Goal: Information Seeking & Learning: Find specific fact

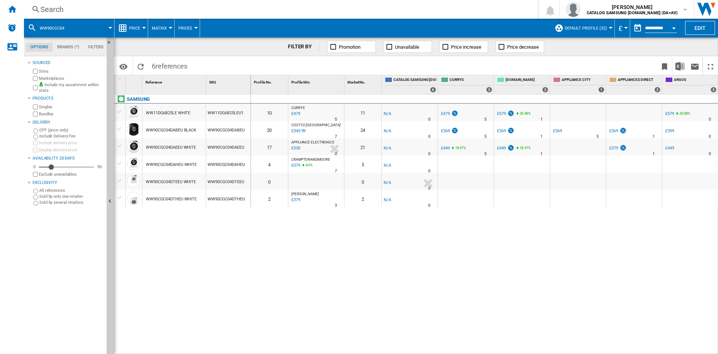
scroll to position [0, 954]
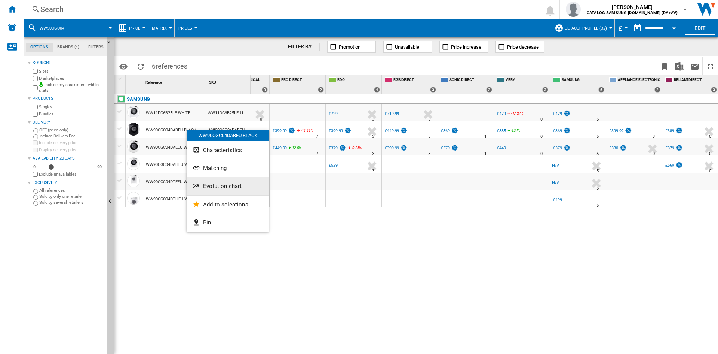
click at [217, 185] on span "Evolution chart" at bounding box center [222, 186] width 39 height 7
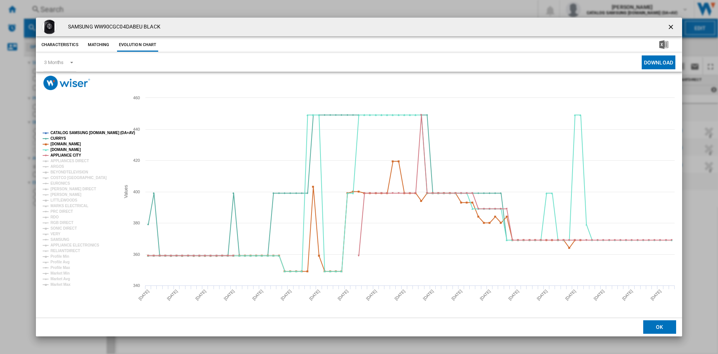
click at [82, 132] on tspan "CATALOG SAMSUNG [DOMAIN_NAME] (DA+AV)" at bounding box center [93, 133] width 85 height 4
click at [60, 161] on tspan "APPLIANCES DIRECT" at bounding box center [70, 161] width 39 height 4
click at [58, 167] on tspan "ARGOS" at bounding box center [58, 166] width 14 height 4
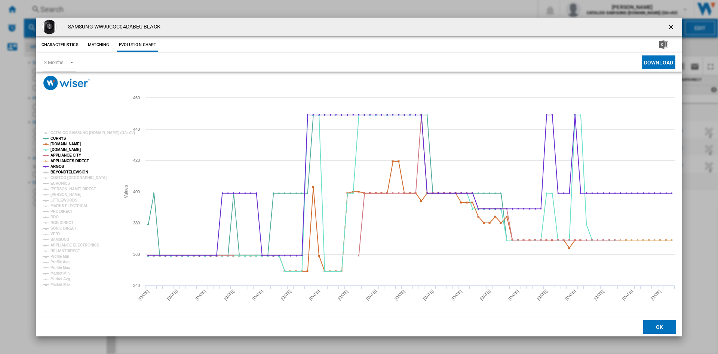
click at [62, 172] on tspan "BEYONDTELEVISION" at bounding box center [70, 172] width 38 height 4
click at [59, 183] on tspan "EURONICS" at bounding box center [60, 183] width 19 height 4
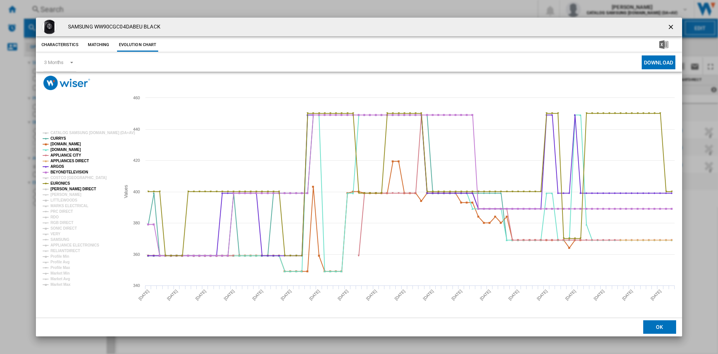
click at [61, 188] on tspan "[PERSON_NAME] DIRECT" at bounding box center [74, 189] width 46 height 4
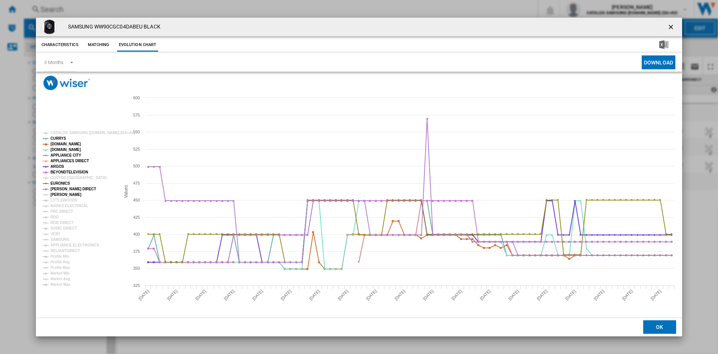
click at [61, 195] on tspan "[PERSON_NAME]" at bounding box center [66, 194] width 31 height 4
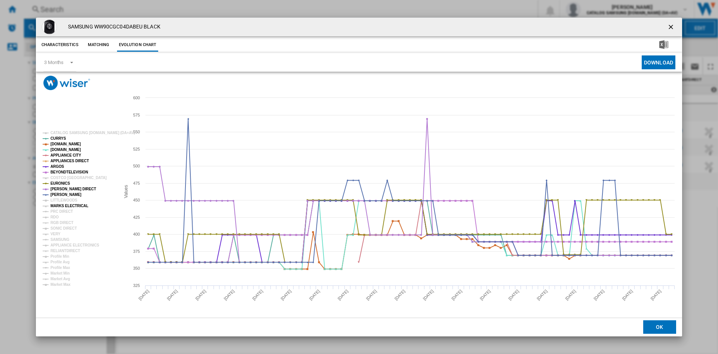
click at [58, 207] on tspan "MARKS ELECTRICAL" at bounding box center [70, 206] width 38 height 4
click at [59, 211] on tspan "PRC DIRECT" at bounding box center [62, 211] width 22 height 4
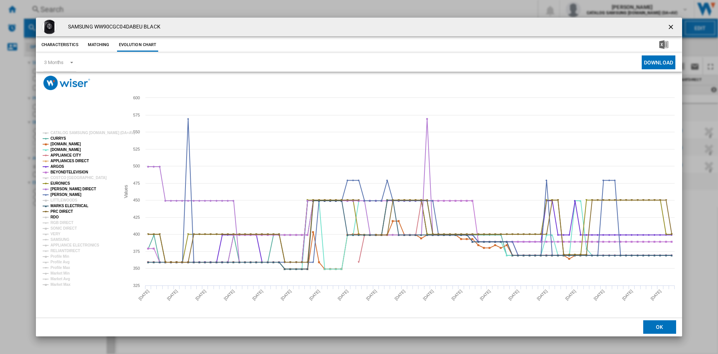
click at [58, 215] on tspan "RDO" at bounding box center [55, 217] width 8 height 4
click at [62, 222] on tspan "RGB DIRECT" at bounding box center [62, 222] width 23 height 4
click at [64, 227] on tspan "SONIC DIRECT" at bounding box center [64, 228] width 26 height 4
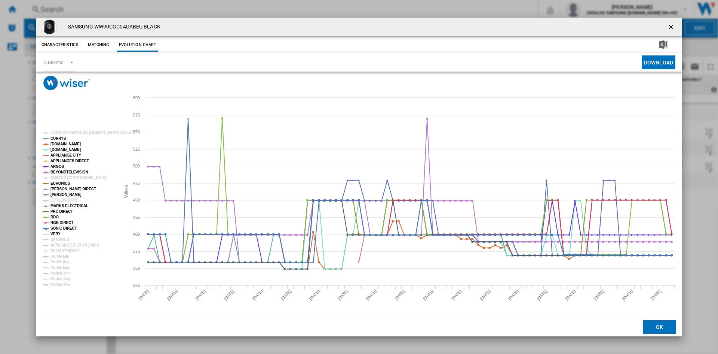
click at [56, 233] on tspan "VERY" at bounding box center [56, 234] width 10 height 4
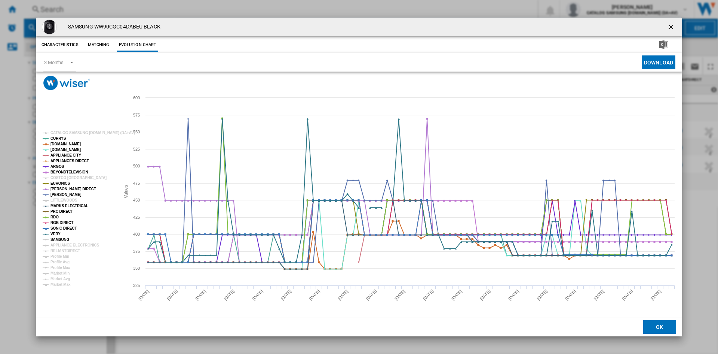
click at [63, 241] on tspan "SAMSUNG" at bounding box center [60, 239] width 19 height 4
click at [70, 247] on tspan "APPLIANCE ELECTRONICS" at bounding box center [75, 245] width 49 height 4
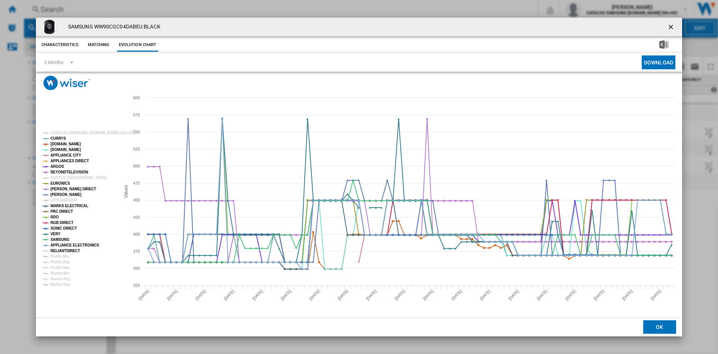
click at [70, 250] on tspan "RELIANTDIRECT" at bounding box center [66, 250] width 30 height 4
click at [674, 25] on ng-md-icon "getI18NText('BUTTONS.CLOSE_DIALOG')" at bounding box center [672, 27] width 9 height 9
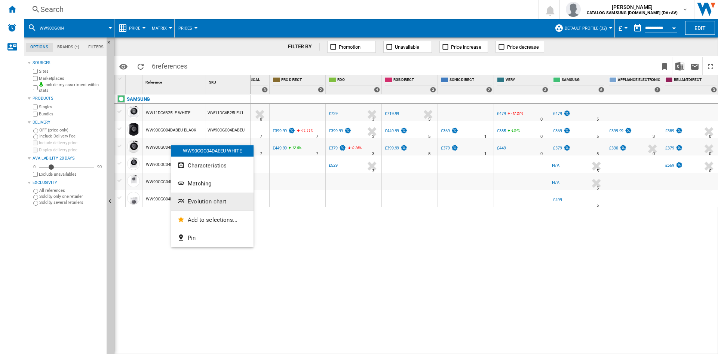
click at [213, 201] on span "Evolution chart" at bounding box center [207, 201] width 39 height 7
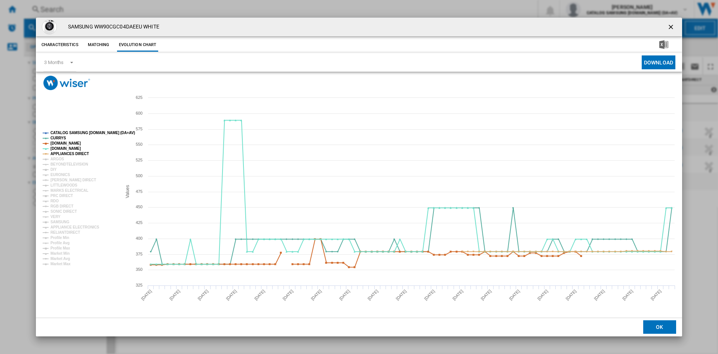
click at [87, 132] on tspan "CATALOG SAMSUNG [DOMAIN_NAME] (DA+AV)" at bounding box center [93, 133] width 85 height 4
click at [57, 159] on tspan "ARGOS" at bounding box center [58, 159] width 14 height 4
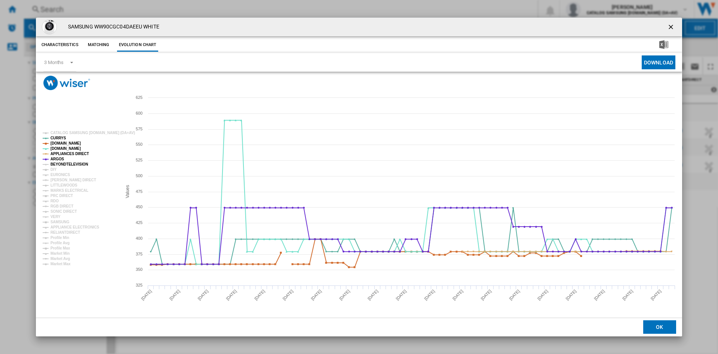
click at [66, 165] on tspan "BEYONDTELEVISION" at bounding box center [70, 164] width 38 height 4
click at [60, 174] on tspan "EURONICS" at bounding box center [60, 174] width 19 height 4
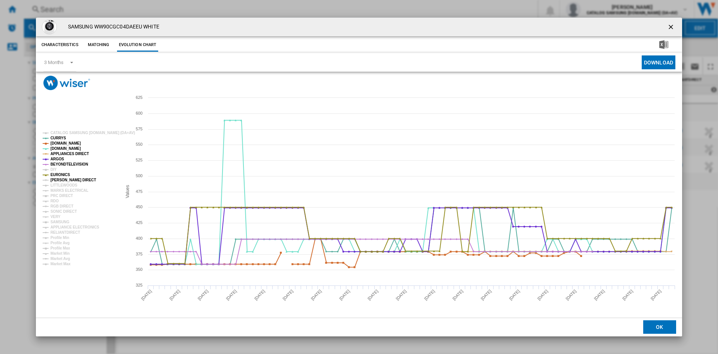
click at [64, 179] on tspan "[PERSON_NAME] DIRECT" at bounding box center [74, 180] width 46 height 4
click at [63, 190] on tspan "MARKS ELECTRICAL" at bounding box center [70, 190] width 38 height 4
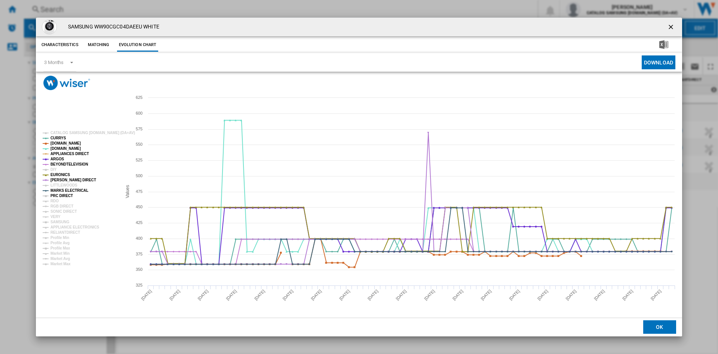
click at [59, 198] on tspan "PRC DIRECT" at bounding box center [62, 195] width 22 height 4
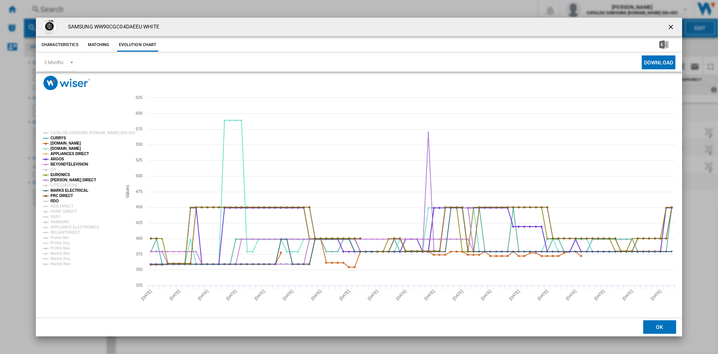
click at [57, 202] on tspan "RDO" at bounding box center [55, 201] width 8 height 4
click at [68, 209] on tspan "SONIC DIRECT" at bounding box center [64, 211] width 26 height 4
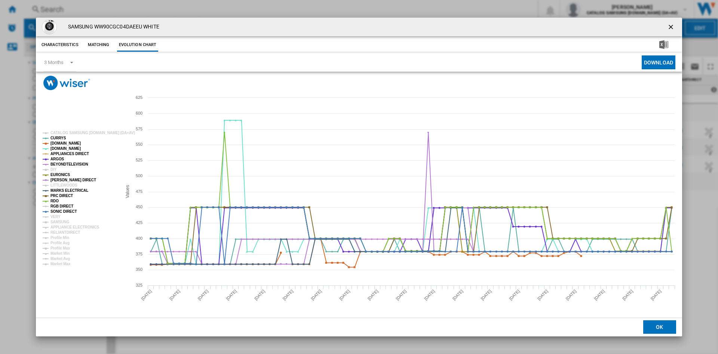
click at [62, 206] on tspan "RGB DIRECT" at bounding box center [62, 206] width 23 height 4
click at [55, 218] on tspan "VERY" at bounding box center [56, 216] width 10 height 4
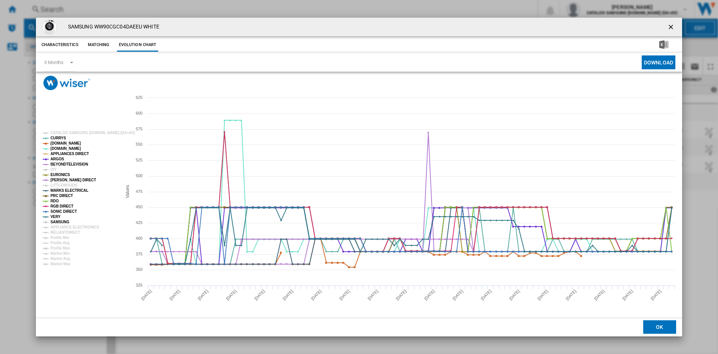
click at [61, 222] on tspan "SAMSUNG" at bounding box center [60, 222] width 19 height 4
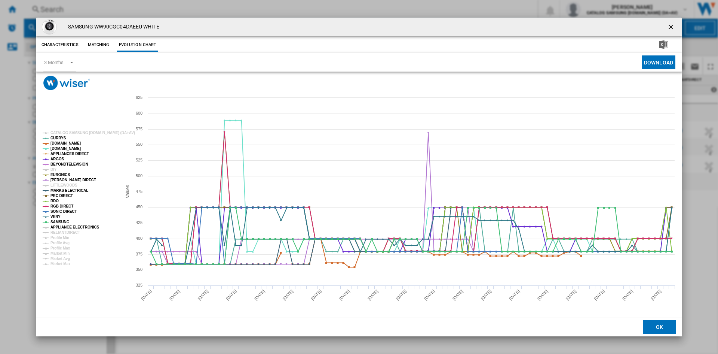
drag, startPoint x: 68, startPoint y: 227, endPoint x: 70, endPoint y: 232, distance: 5.4
click at [68, 227] on tspan "APPLIANCE ELECTRONICS" at bounding box center [75, 227] width 49 height 4
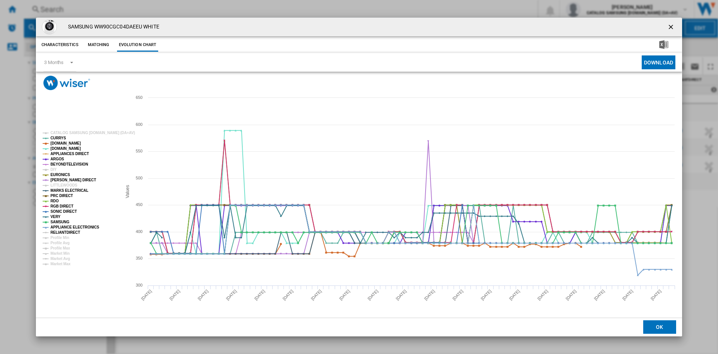
click at [70, 232] on tspan "RELIANTDIRECT" at bounding box center [66, 232] width 30 height 4
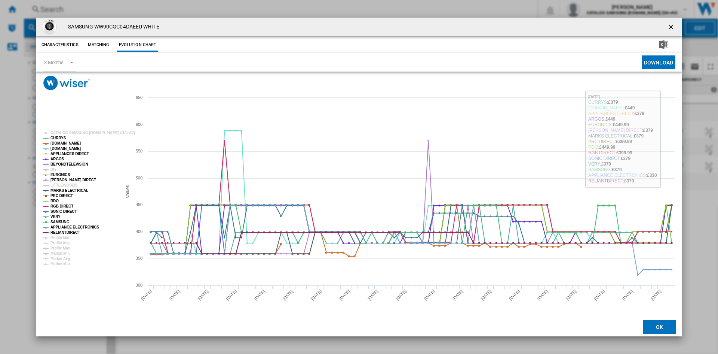
drag, startPoint x: 672, startPoint y: 25, endPoint x: 668, endPoint y: 24, distance: 4.5
click at [672, 24] on ng-md-icon "getI18NText('BUTTONS.CLOSE_DIALOG')" at bounding box center [672, 27] width 9 height 9
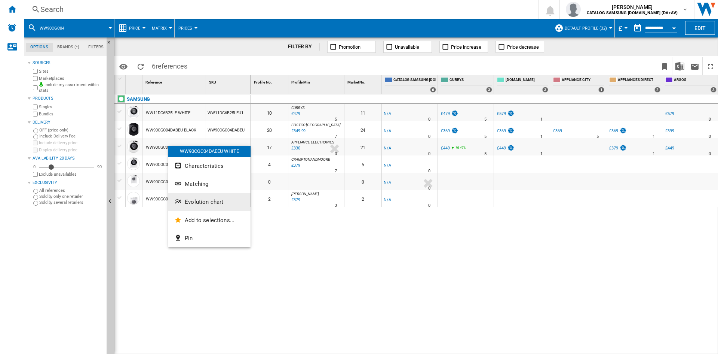
click at [192, 196] on button "Evolution chart" at bounding box center [209, 202] width 82 height 18
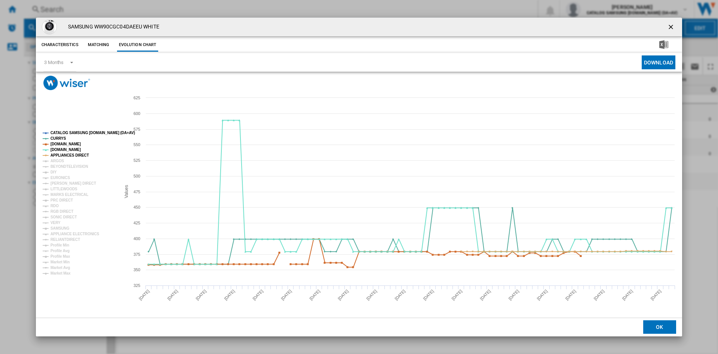
click at [67, 131] on tspan "CATALOG SAMSUNG [DOMAIN_NAME] (DA+AV)" at bounding box center [93, 133] width 85 height 4
click at [58, 159] on tspan "ARGOS" at bounding box center [58, 161] width 14 height 4
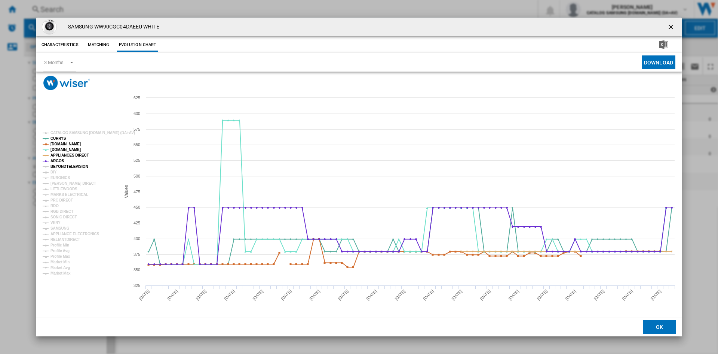
click at [64, 167] on tspan "BEYONDTELEVISION" at bounding box center [70, 166] width 38 height 4
click at [62, 178] on tspan "EURONICS" at bounding box center [60, 177] width 19 height 4
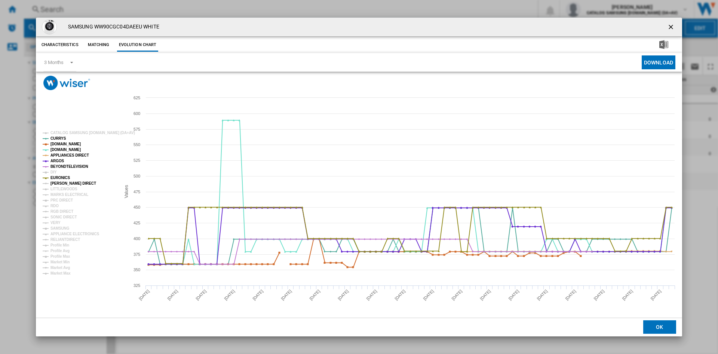
drag, startPoint x: 62, startPoint y: 182, endPoint x: 64, endPoint y: 187, distance: 4.9
click at [62, 183] on tspan "[PERSON_NAME] DIRECT" at bounding box center [74, 183] width 46 height 4
click at [64, 194] on tspan "MARKS ELECTRICAL" at bounding box center [70, 194] width 38 height 4
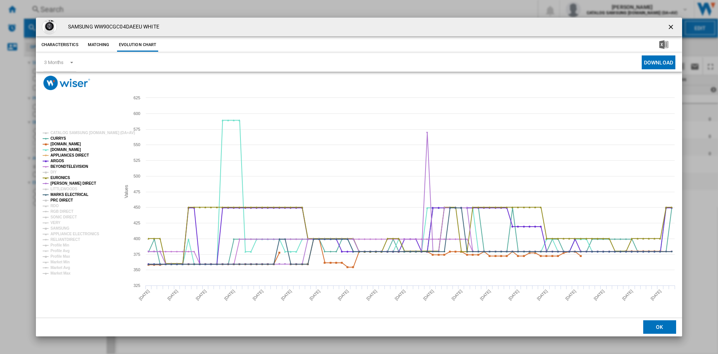
click at [60, 199] on tspan "PRC DIRECT" at bounding box center [62, 200] width 22 height 4
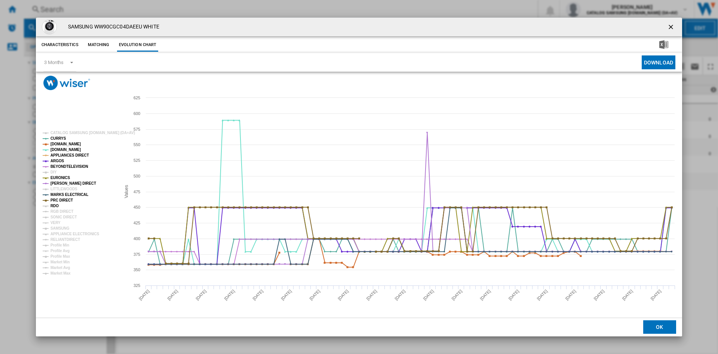
click at [56, 205] on tspan "RDO" at bounding box center [55, 206] width 8 height 4
click at [60, 210] on tspan "RGB DIRECT" at bounding box center [62, 211] width 23 height 4
drag, startPoint x: 60, startPoint y: 215, endPoint x: 56, endPoint y: 222, distance: 7.6
click at [60, 216] on tspan "SONIC DIRECT" at bounding box center [64, 217] width 26 height 4
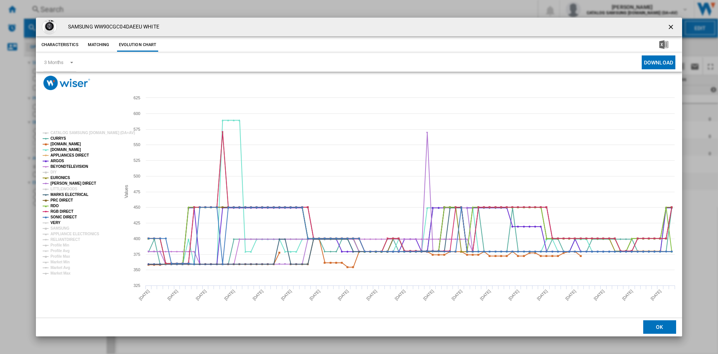
click at [56, 222] on tspan "VERY" at bounding box center [56, 222] width 10 height 4
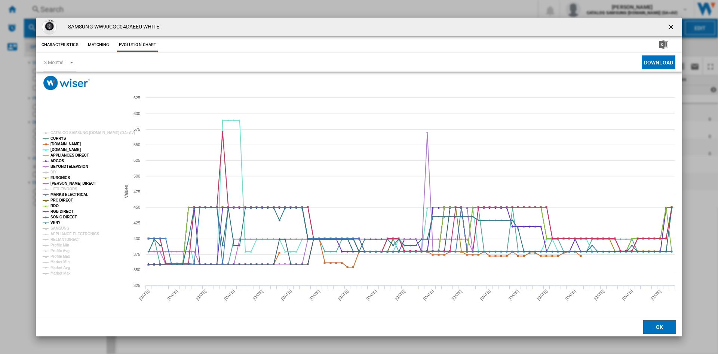
click at [59, 224] on tspan "VERY" at bounding box center [56, 222] width 10 height 4
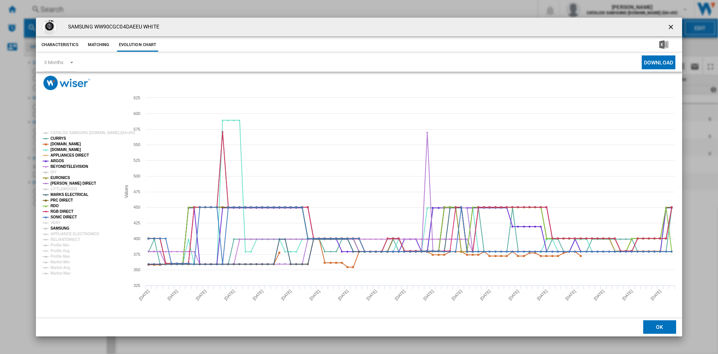
click at [61, 230] on tspan "SAMSUNG" at bounding box center [60, 228] width 19 height 4
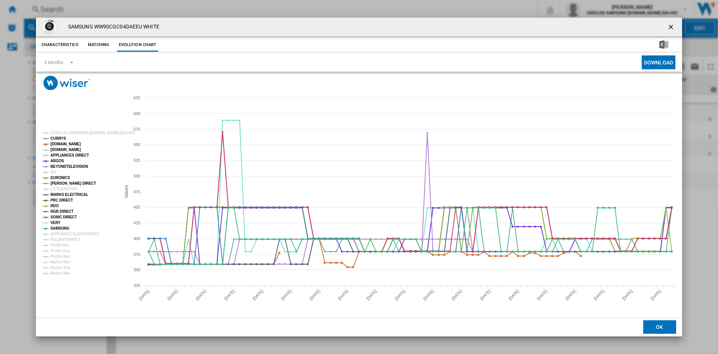
drag, startPoint x: 56, startPoint y: 222, endPoint x: 60, endPoint y: 228, distance: 7.2
click at [56, 222] on tspan "VERY" at bounding box center [56, 222] width 10 height 4
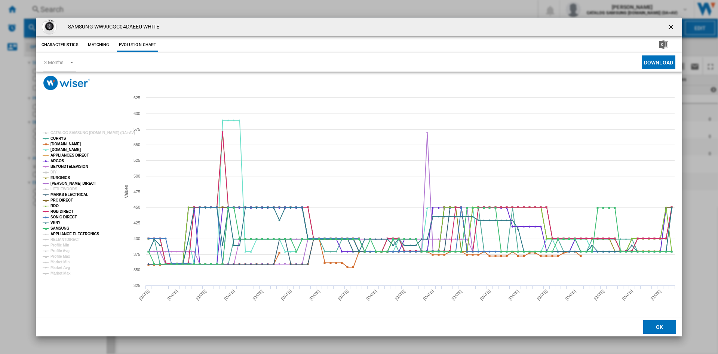
click at [60, 232] on tspan "APPLIANCE ELECTRONICS" at bounding box center [75, 234] width 49 height 4
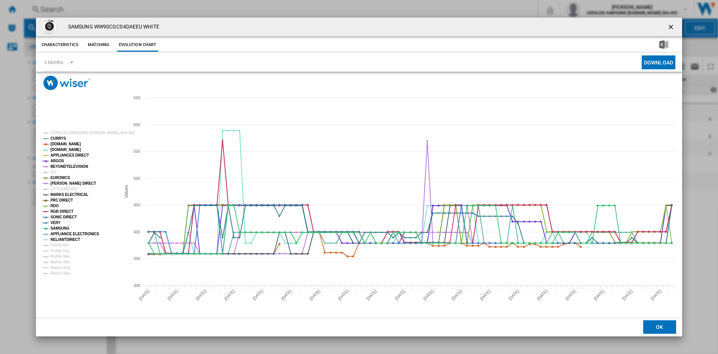
click at [61, 239] on tspan "RELIANTDIRECT" at bounding box center [66, 239] width 30 height 4
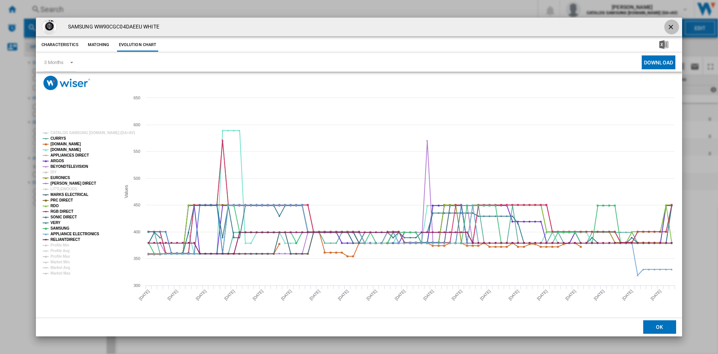
click at [672, 28] on ng-md-icon "getI18NText('BUTTONS.CLOSE_DIALOG')" at bounding box center [672, 27] width 9 height 9
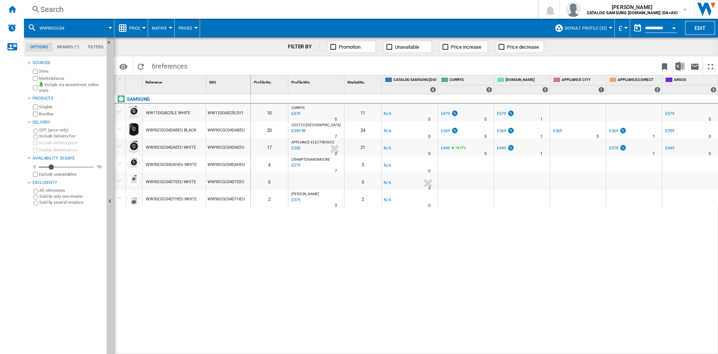
click at [88, 9] on div "Search" at bounding box center [279, 9] width 478 height 10
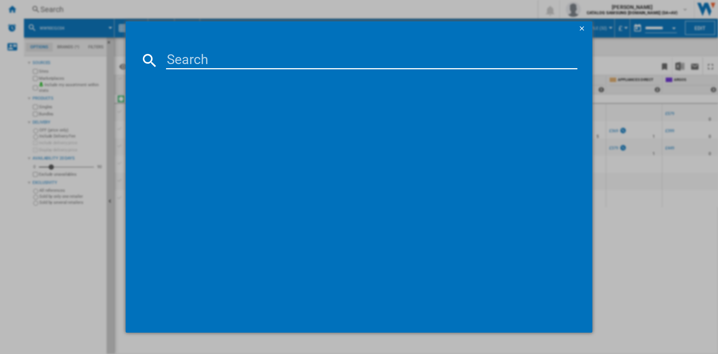
click at [183, 59] on input at bounding box center [372, 60] width 412 height 18
type input "dv80cgc"
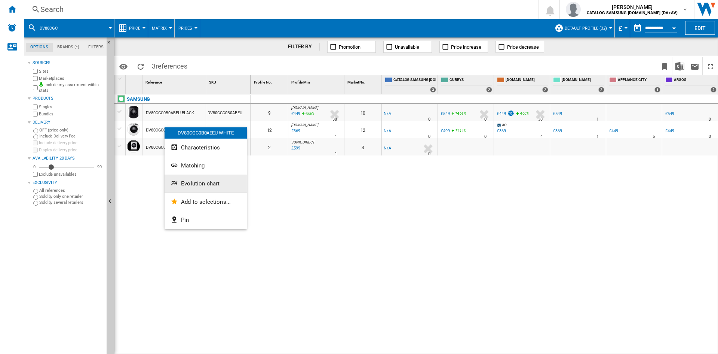
click at [199, 182] on span "Evolution chart" at bounding box center [200, 183] width 39 height 7
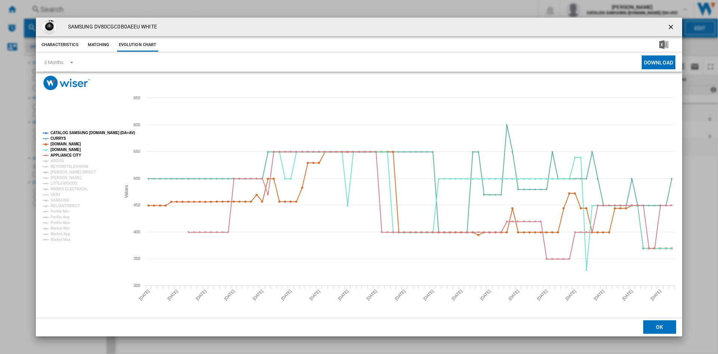
click at [64, 131] on tspan "CATALOG SAMSUNG [DOMAIN_NAME] (DA+AV)" at bounding box center [93, 133] width 85 height 4
click at [59, 159] on tspan "ARGOS" at bounding box center [58, 161] width 14 height 4
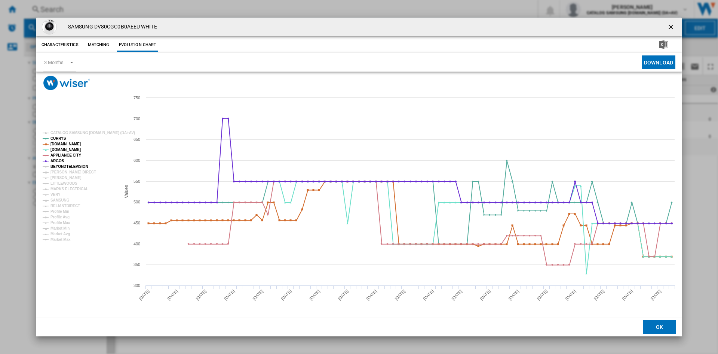
click at [67, 167] on tspan "BEYONDTELEVISION" at bounding box center [70, 166] width 38 height 4
click at [64, 170] on tspan "[PERSON_NAME] DIRECT" at bounding box center [74, 172] width 46 height 4
click at [59, 177] on tspan "[PERSON_NAME]" at bounding box center [66, 177] width 31 height 4
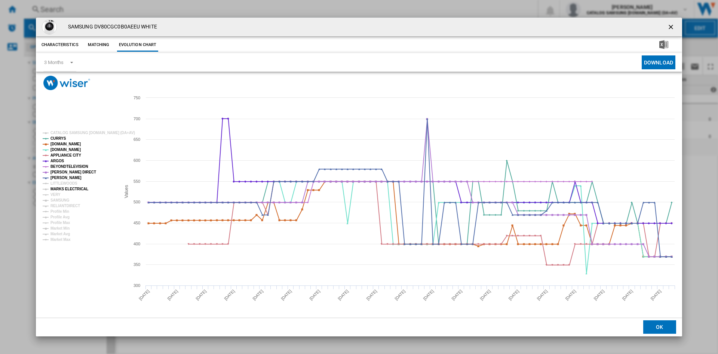
click at [60, 188] on tspan "MARKS ELECTRICAL" at bounding box center [70, 189] width 38 height 4
click at [54, 194] on tspan "VERY" at bounding box center [56, 194] width 10 height 4
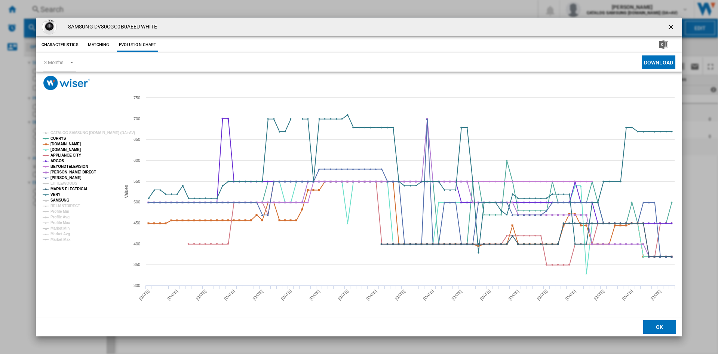
drag, startPoint x: 61, startPoint y: 198, endPoint x: 65, endPoint y: 204, distance: 7.3
click at [61, 199] on tspan "SAMSUNG" at bounding box center [60, 200] width 19 height 4
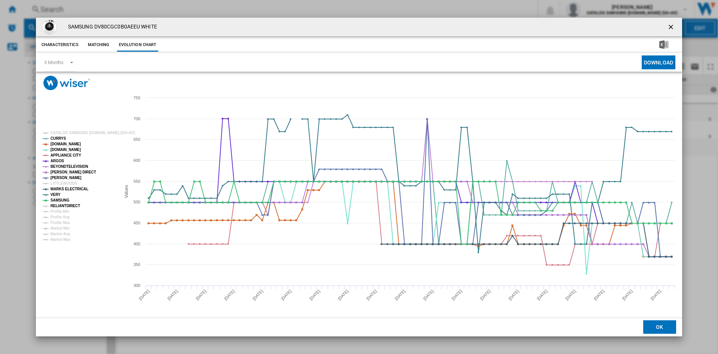
click at [65, 205] on tspan "RELIANTDIRECT" at bounding box center [66, 206] width 30 height 4
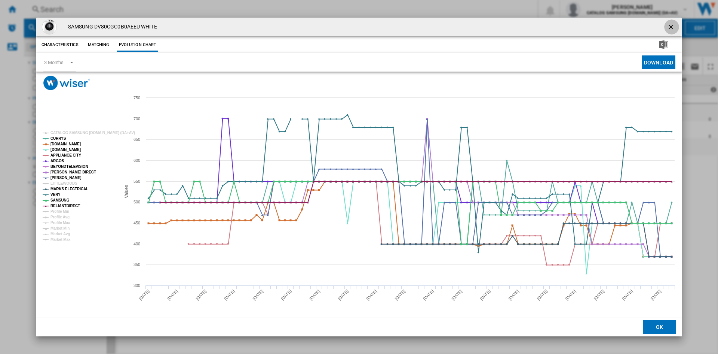
click at [671, 27] on ng-md-icon "getI18NText('BUTTONS.CLOSE_DIALOG')" at bounding box center [672, 27] width 9 height 9
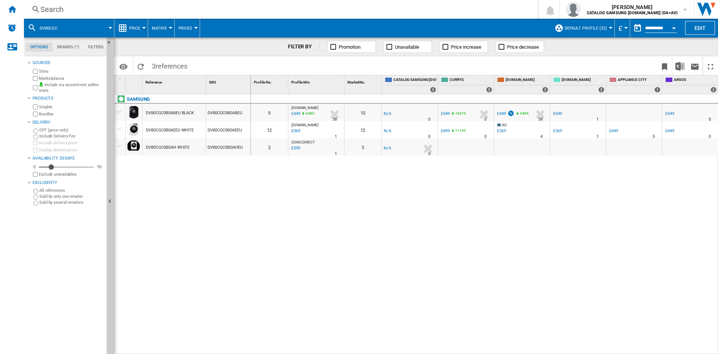
click at [82, 8] on div "Search" at bounding box center [279, 9] width 478 height 10
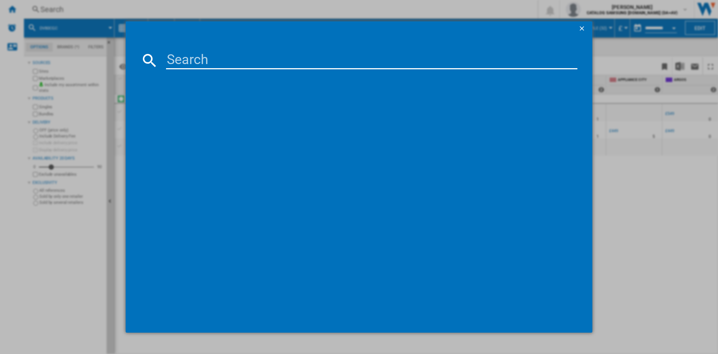
click at [200, 58] on input at bounding box center [372, 60] width 412 height 18
type input "WW11DG6B25LB"
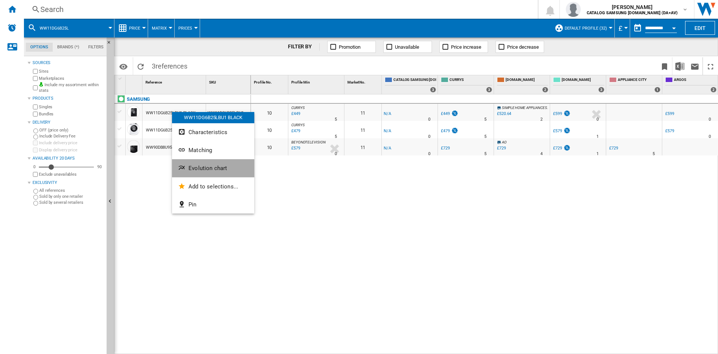
click at [219, 167] on span "Evolution chart" at bounding box center [208, 168] width 39 height 7
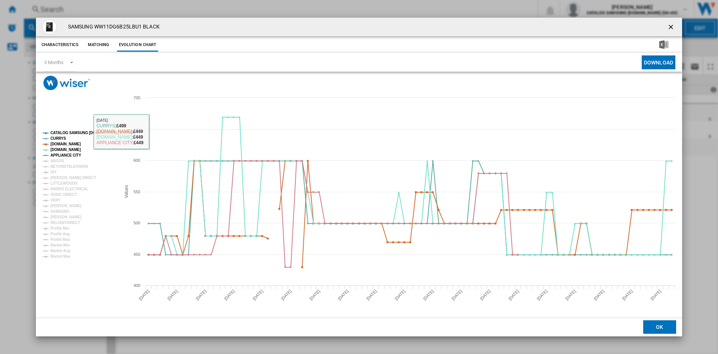
click at [64, 133] on tspan "CATALOG SAMSUNG [DOMAIN_NAME] (DA+AV)" at bounding box center [93, 133] width 85 height 4
click at [60, 160] on tspan "ARGOS" at bounding box center [58, 161] width 14 height 4
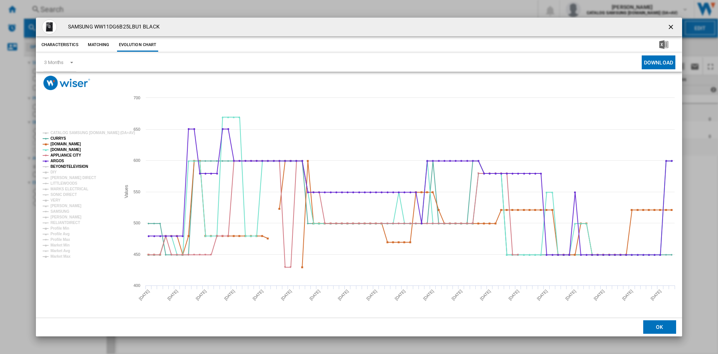
click at [67, 166] on tspan "BEYONDTELEVISION" at bounding box center [70, 166] width 38 height 4
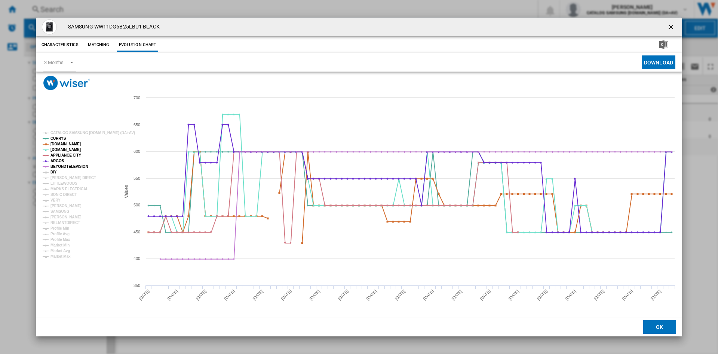
click at [54, 171] on tspan "DIY" at bounding box center [54, 172] width 6 height 4
click at [63, 179] on tspan "[PERSON_NAME] DIRECT" at bounding box center [74, 177] width 46 height 4
click at [61, 188] on tspan "MARKS ELECTRICAL" at bounding box center [70, 189] width 38 height 4
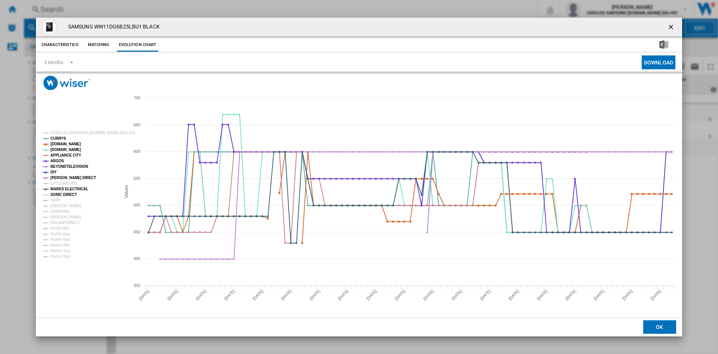
click at [58, 196] on tspan "SONIC DIRECT" at bounding box center [64, 194] width 26 height 4
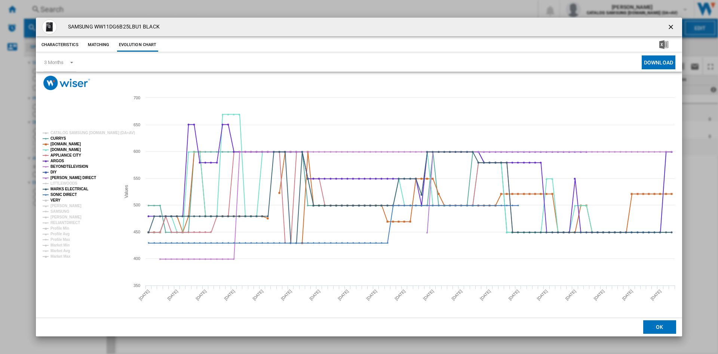
click at [55, 198] on tspan "VERY" at bounding box center [56, 200] width 10 height 4
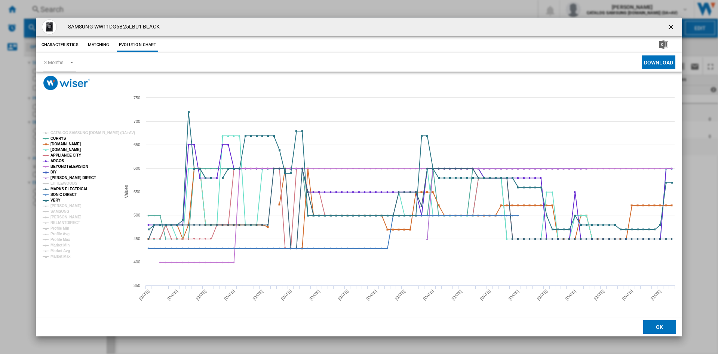
click at [62, 202] on rect "Product popup" at bounding box center [78, 194] width 77 height 133
click at [62, 204] on tspan "PETER TYSON" at bounding box center [66, 206] width 31 height 4
click at [62, 210] on tspan "SAMSUNG" at bounding box center [60, 211] width 19 height 4
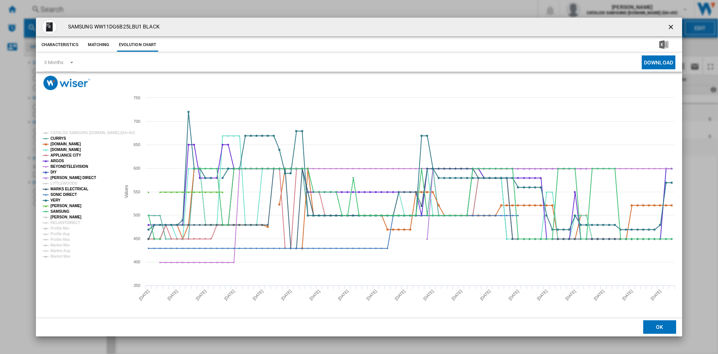
click at [64, 218] on tspan "HARRY GARLICK" at bounding box center [66, 217] width 31 height 4
click at [65, 222] on tspan "RELIANTDIRECT" at bounding box center [66, 222] width 30 height 4
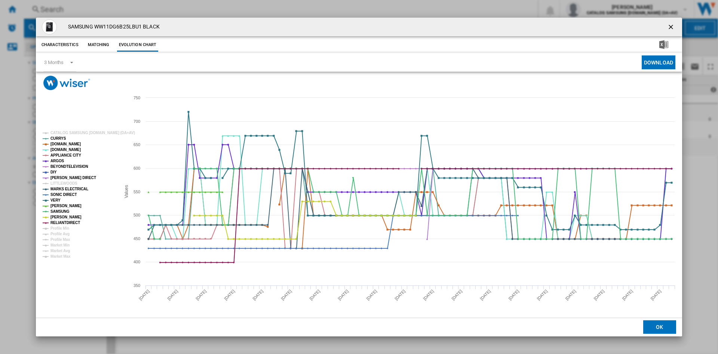
click at [676, 27] on ng-md-icon "getI18NText('BUTTONS.CLOSE_DIALOG')" at bounding box center [672, 27] width 9 height 9
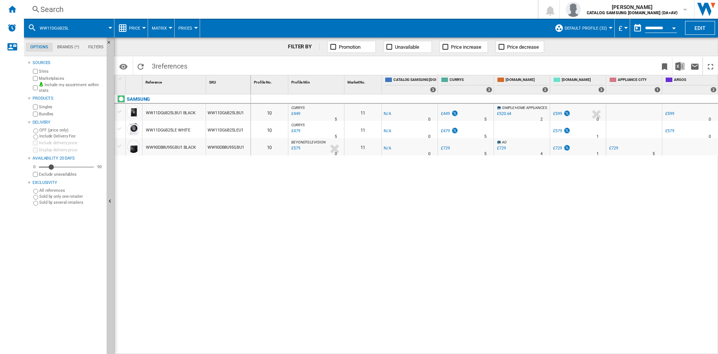
click at [61, 11] on div "Search" at bounding box center [279, 9] width 478 height 10
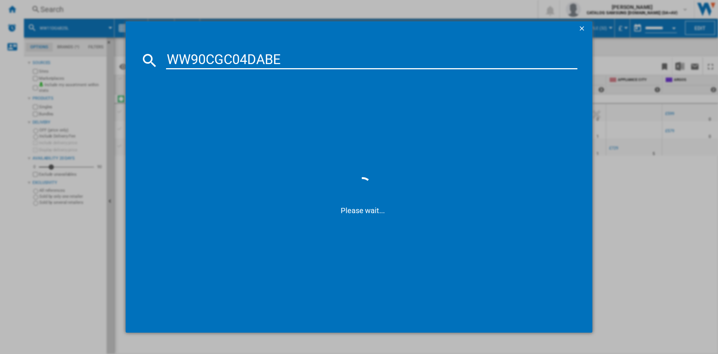
type input "WW90CGC04DAB"
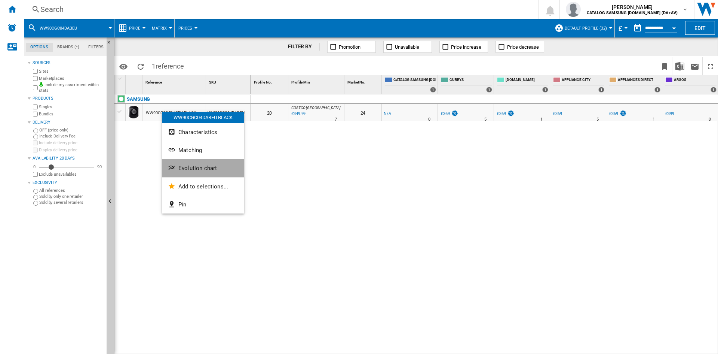
click at [192, 170] on span "Evolution chart" at bounding box center [197, 168] width 39 height 7
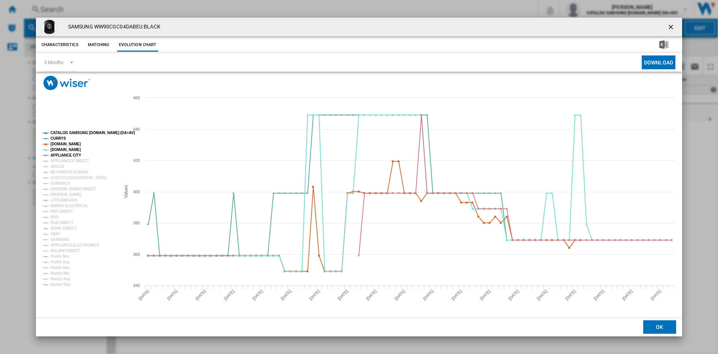
click at [72, 131] on tspan "CATALOG SAMSUNG [DOMAIN_NAME] (DA+AV)" at bounding box center [93, 133] width 85 height 4
click at [64, 159] on tspan "APPLIANCES DIRECT" at bounding box center [70, 161] width 39 height 4
click at [55, 164] on tspan "ARGOS" at bounding box center [58, 166] width 14 height 4
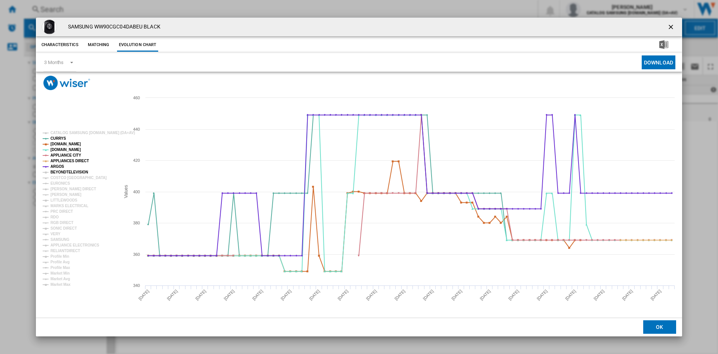
click at [62, 173] on tspan "BEYONDTELEVISION" at bounding box center [70, 172] width 38 height 4
click at [61, 183] on tspan "EURONICS" at bounding box center [60, 183] width 19 height 4
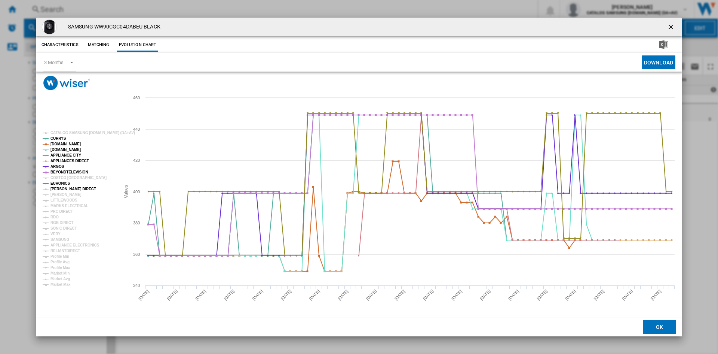
click at [62, 187] on tspan "[PERSON_NAME] DIRECT" at bounding box center [74, 189] width 46 height 4
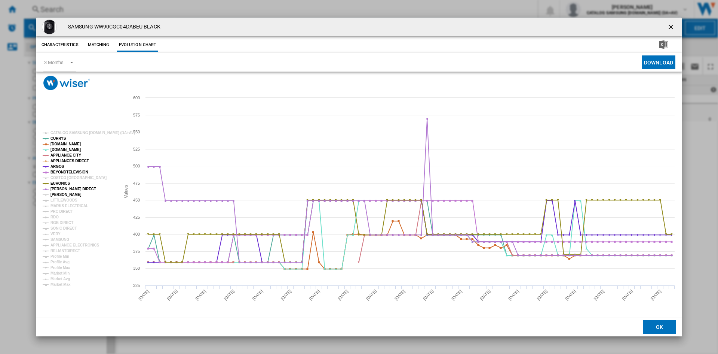
click at [58, 196] on tspan "[PERSON_NAME]" at bounding box center [66, 194] width 31 height 4
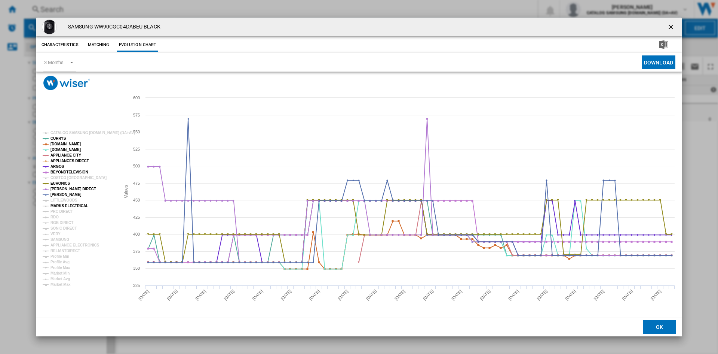
click at [64, 205] on tspan "MARKS ELECTRICAL" at bounding box center [70, 206] width 38 height 4
click at [57, 213] on tspan "PRC DIRECT" at bounding box center [62, 211] width 22 height 4
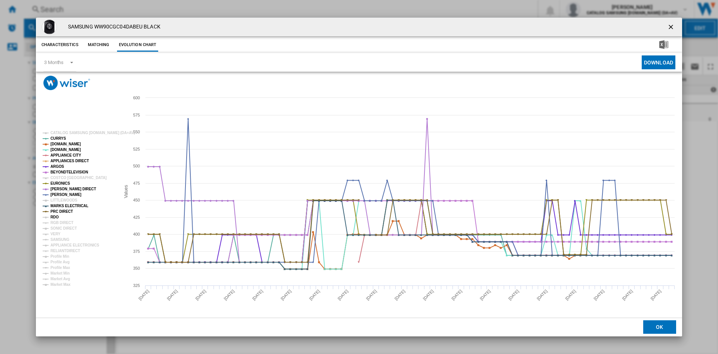
click at [55, 215] on tspan "RDO" at bounding box center [55, 217] width 8 height 4
click at [61, 223] on tspan "RGB DIRECT" at bounding box center [62, 222] width 23 height 4
click at [61, 229] on tspan "SONIC DIRECT" at bounding box center [64, 228] width 26 height 4
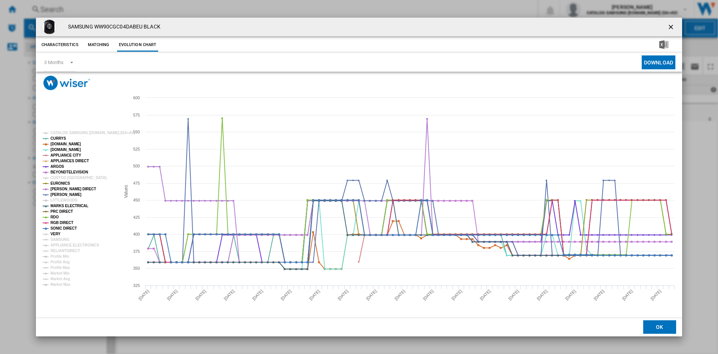
click at [56, 234] on tspan "VERY" at bounding box center [56, 234] width 10 height 4
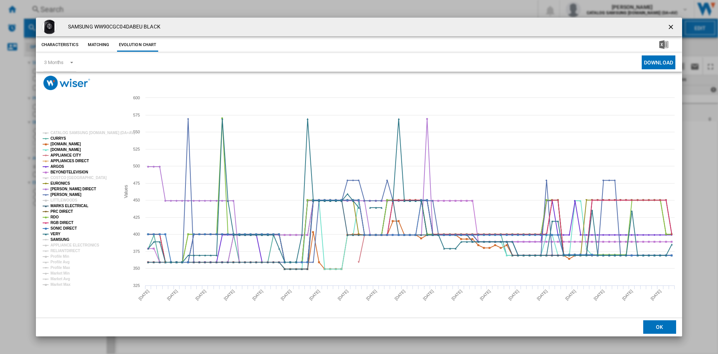
click at [61, 240] on tspan "SAMSUNG" at bounding box center [60, 239] width 19 height 4
drag, startPoint x: 65, startPoint y: 244, endPoint x: 66, endPoint y: 250, distance: 5.4
click at [65, 245] on tspan "APPLIANCE ELECTRONICS" at bounding box center [75, 245] width 49 height 4
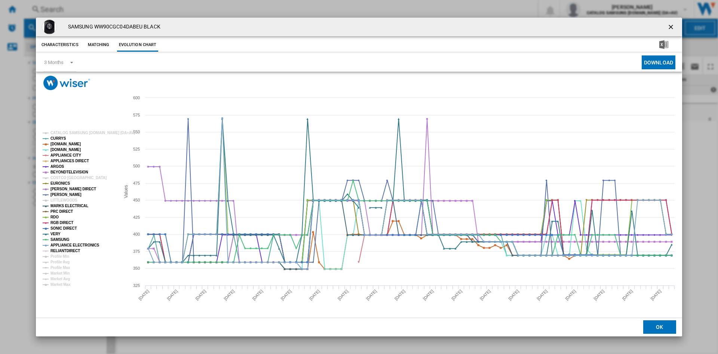
click at [66, 250] on tspan "RELIANTDIRECT" at bounding box center [66, 250] width 30 height 4
click at [672, 25] on ng-md-icon "getI18NText('BUTTONS.CLOSE_DIALOG')" at bounding box center [672, 27] width 9 height 9
